Goal: Communication & Community: Answer question/provide support

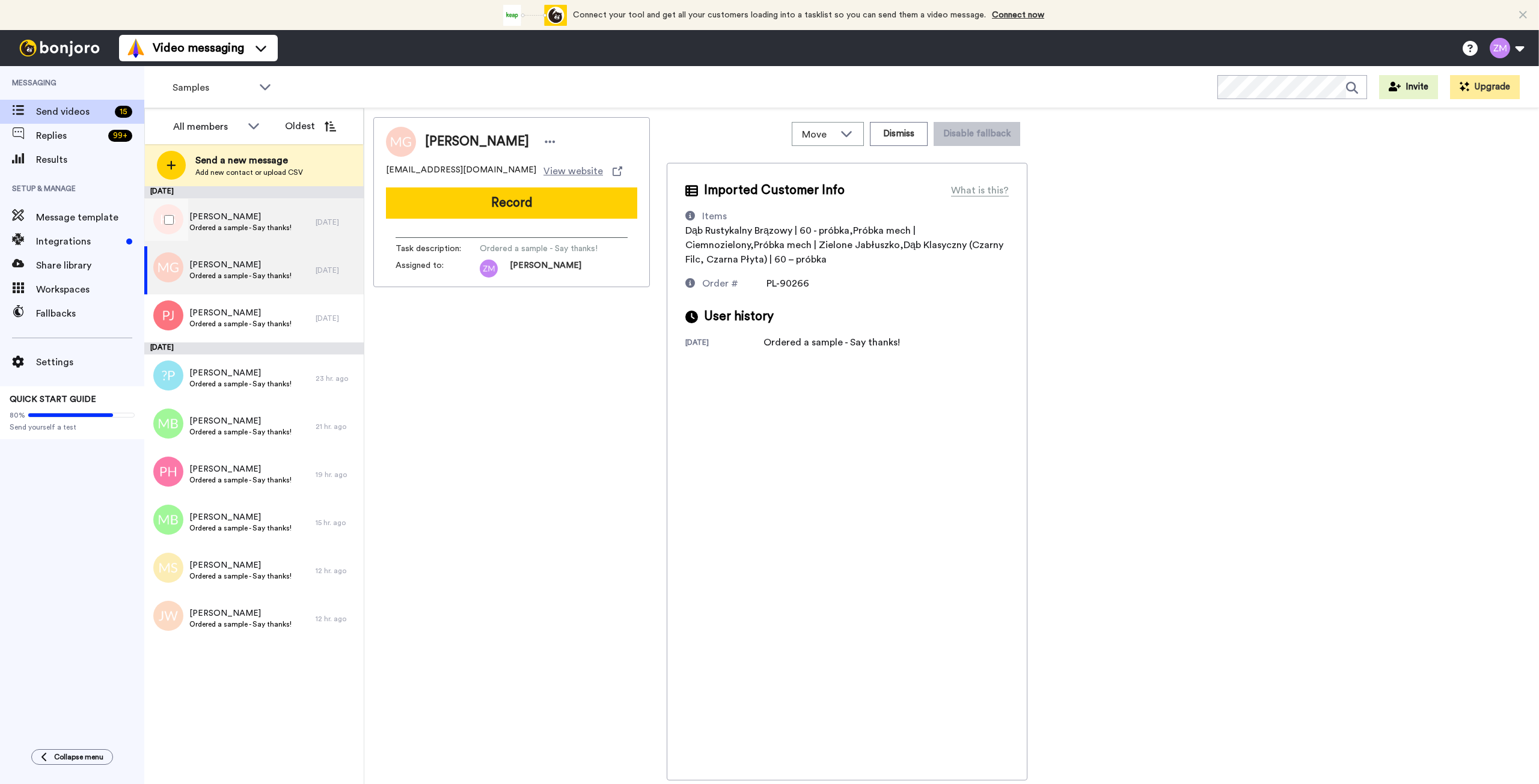
click at [252, 227] on span "Ordered a sample - Say thanks!" at bounding box center [240, 228] width 102 height 10
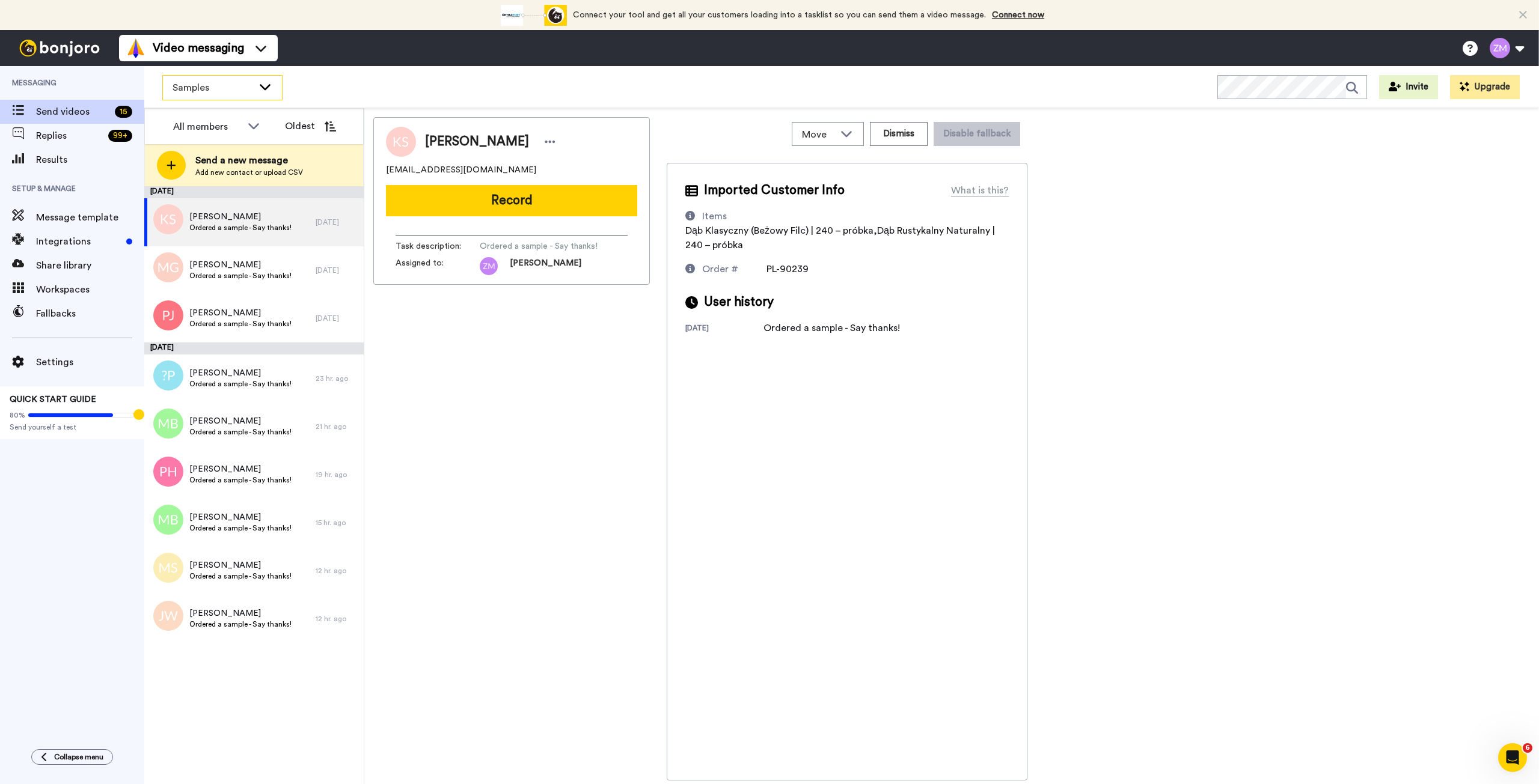
click at [262, 87] on icon at bounding box center [265, 87] width 11 height 6
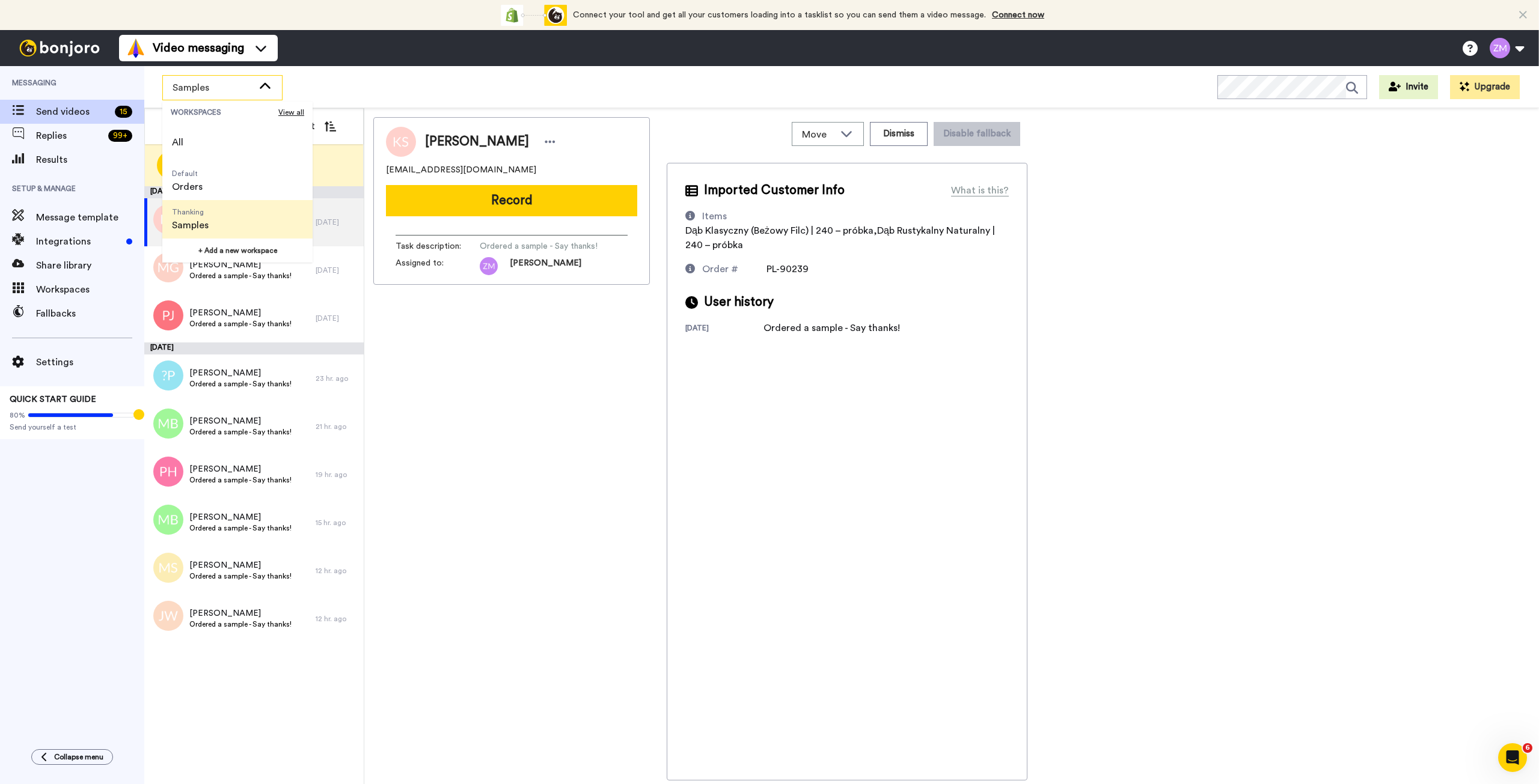
click at [262, 87] on icon at bounding box center [265, 85] width 11 height 6
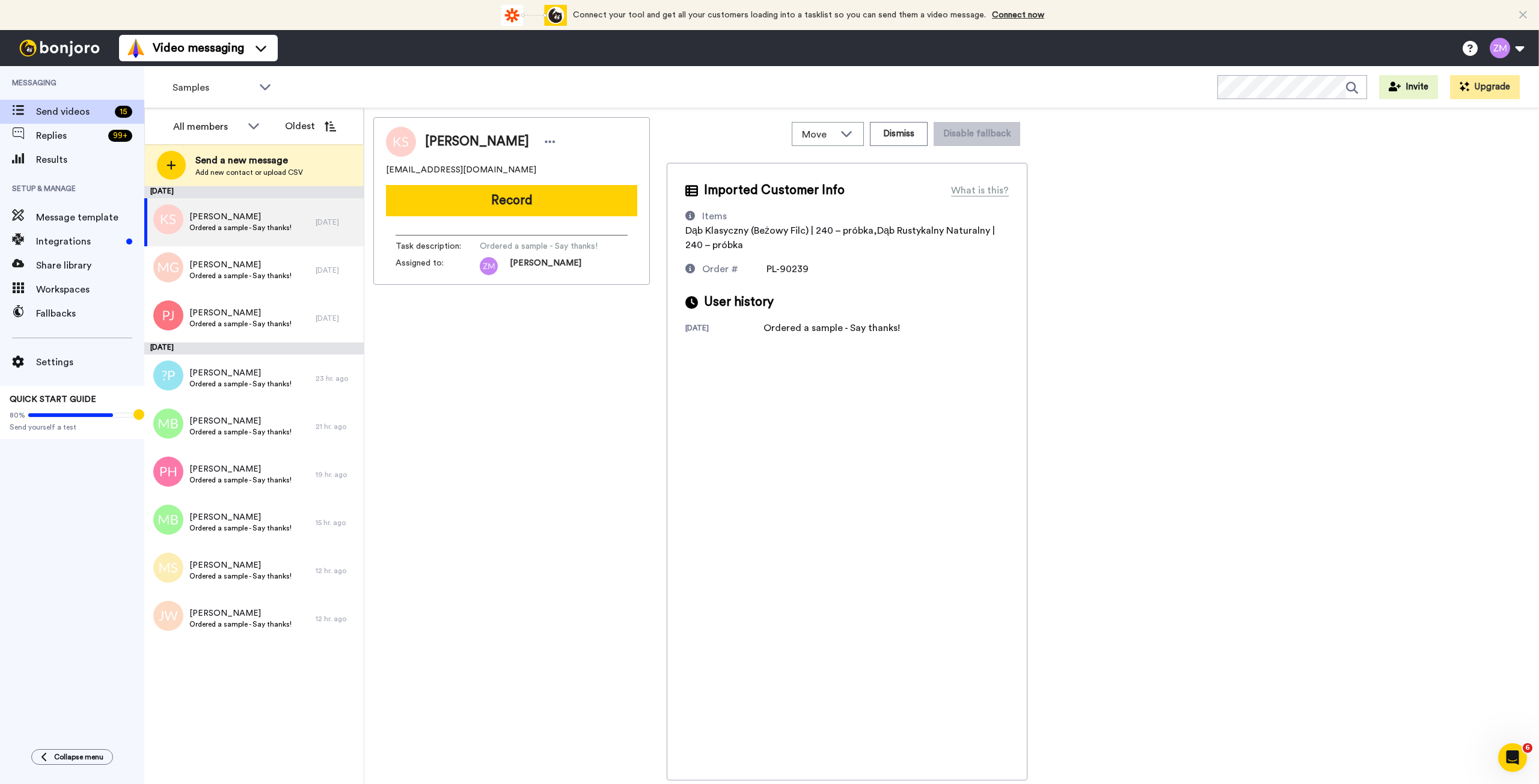
click at [310, 87] on div "Samples WORKSPACES View all All Default Orders Thanking Samples + Add a new wor…" at bounding box center [841, 87] width 1395 height 42
click at [241, 226] on span "Ordered a sample - Say thanks!" at bounding box center [240, 228] width 102 height 10
click at [543, 202] on button "Record" at bounding box center [511, 201] width 252 height 31
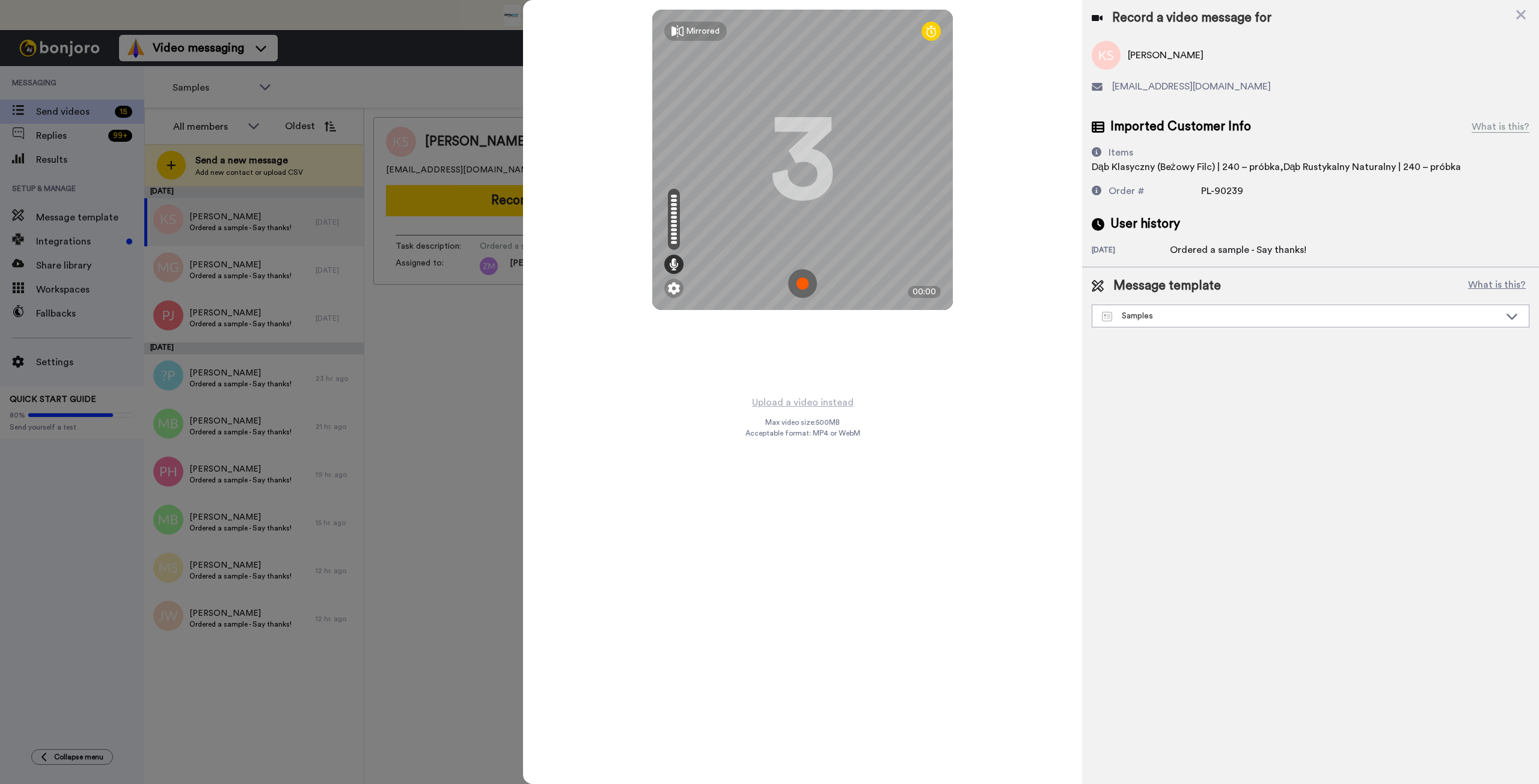
click at [469, 46] on div at bounding box center [769, 392] width 1539 height 784
